Goal: Book appointment/travel/reservation

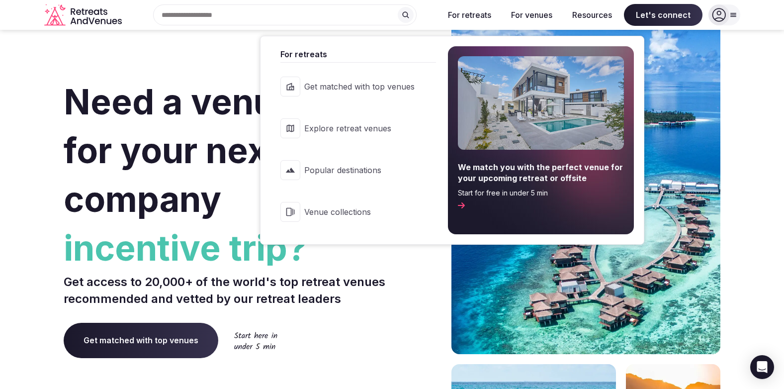
click at [360, 174] on span "Popular destinations" at bounding box center [359, 170] width 110 height 11
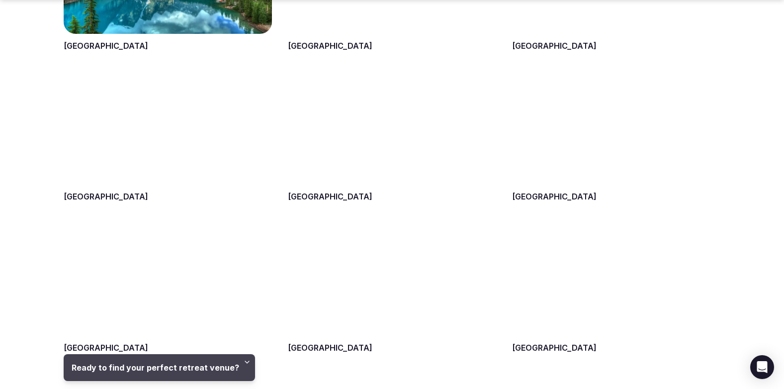
scroll to position [845, 0]
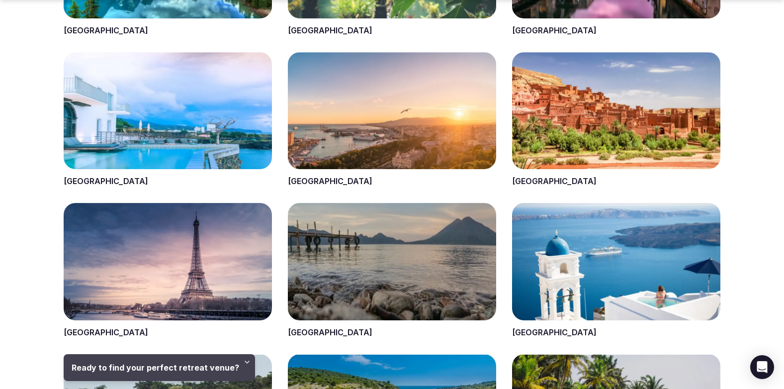
click at [377, 135] on span at bounding box center [392, 119] width 208 height 135
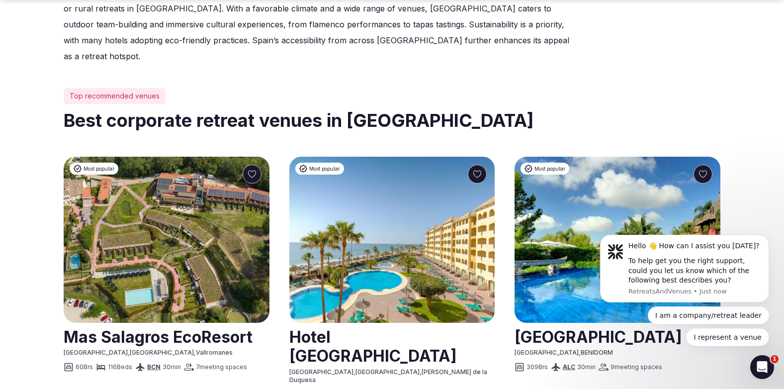
scroll to position [448, 0]
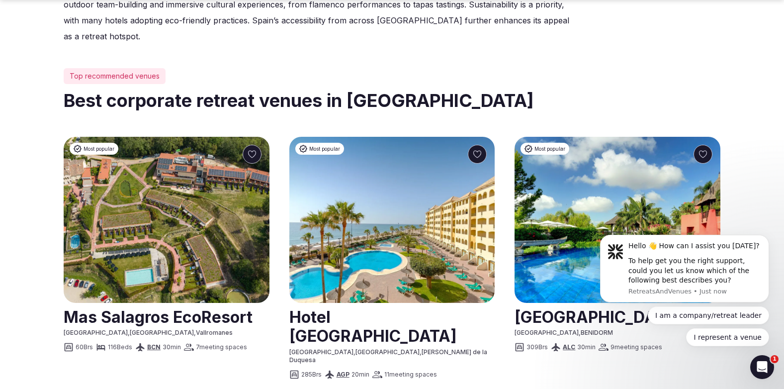
click at [595, 140] on img at bounding box center [618, 220] width 206 height 166
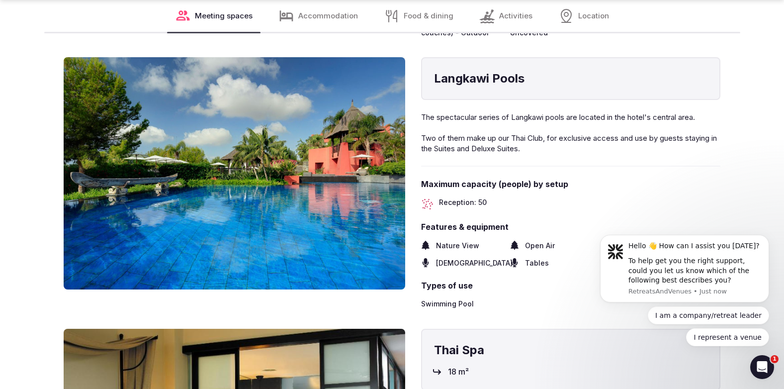
scroll to position [2437, 0]
